Goal: Navigation & Orientation: Find specific page/section

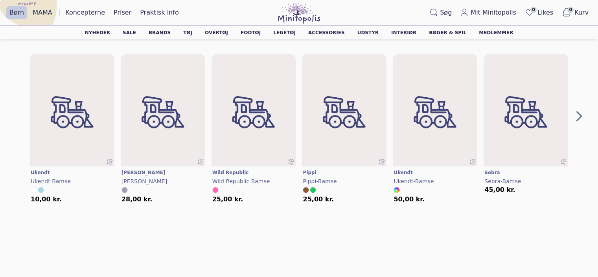
scroll to position [494, 0]
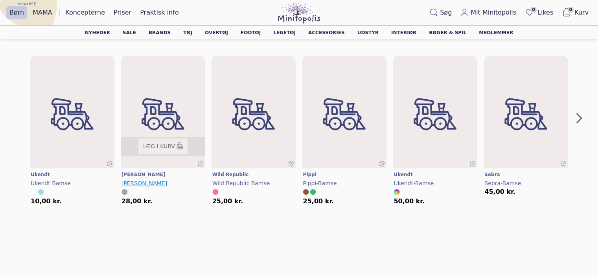
click at [133, 184] on span "Ty Bamse" at bounding box center [145, 183] width 46 height 6
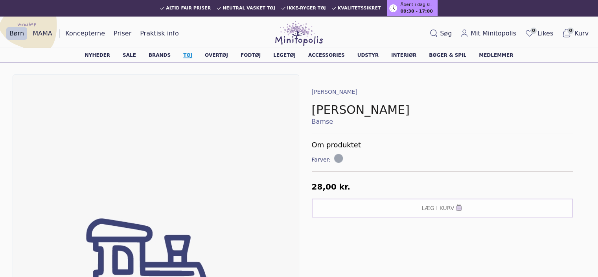
click at [192, 55] on link "Tøj" at bounding box center [187, 55] width 9 height 5
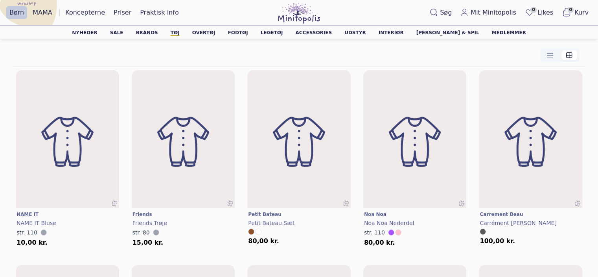
scroll to position [118, 0]
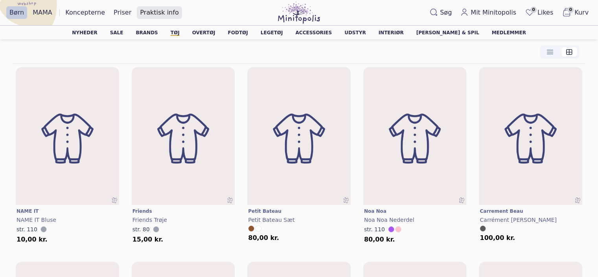
click at [151, 11] on link "Praktisk info" at bounding box center [159, 12] width 45 height 13
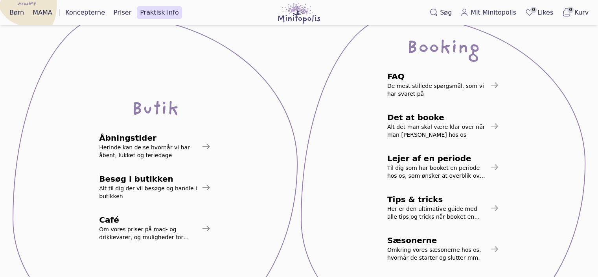
scroll to position [118, 0]
